Goal: Task Accomplishment & Management: Manage account settings

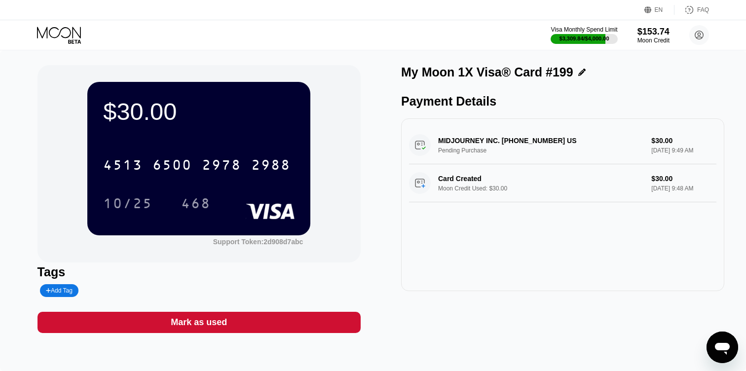
click at [41, 27] on icon at bounding box center [60, 35] width 46 height 17
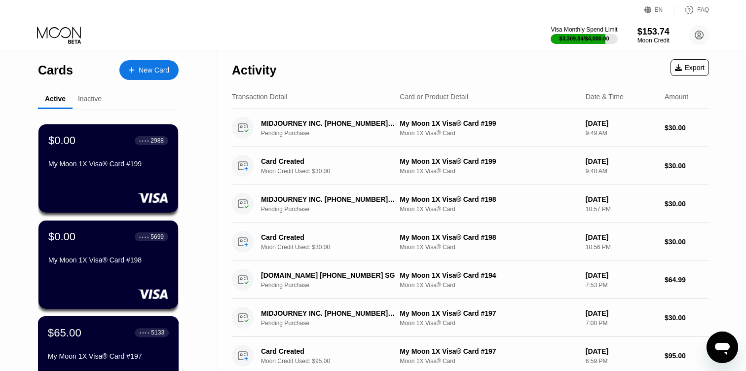
click at [86, 344] on div "$65.00 ● ● ● ● 5133 My Moon 1X Visa® Card #197" at bounding box center [108, 345] width 121 height 38
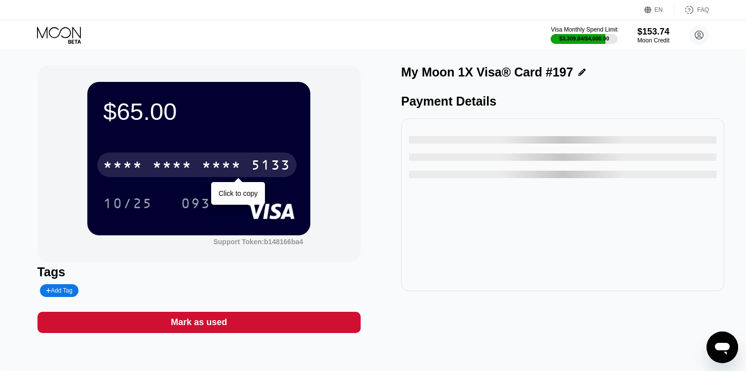
click at [265, 165] on div "5133" at bounding box center [270, 166] width 39 height 16
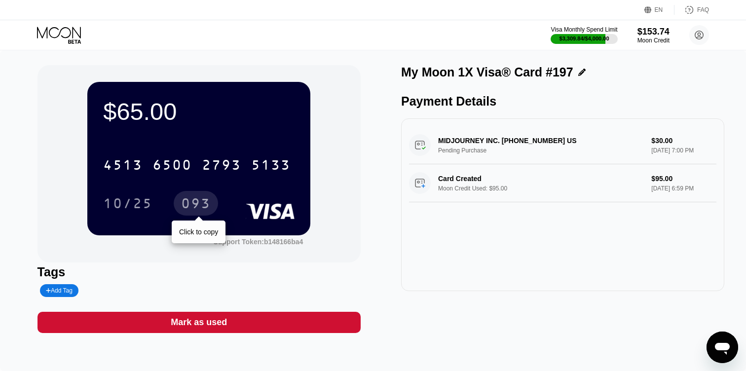
click at [203, 199] on div "093" at bounding box center [196, 205] width 30 height 16
